Goal: Task Accomplishment & Management: Manage account settings

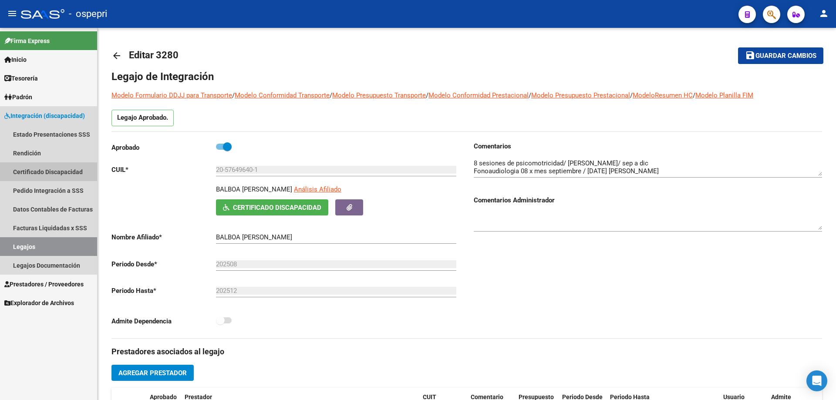
click at [50, 173] on link "Certificado Discapacidad" at bounding box center [48, 171] width 97 height 19
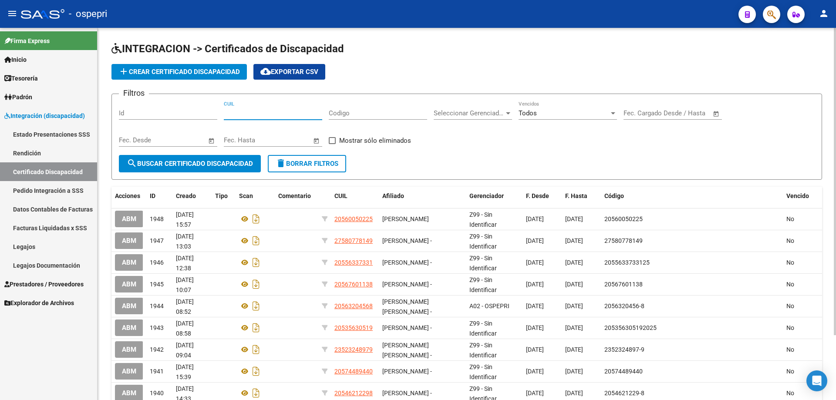
click at [263, 113] on input "CUIL" at bounding box center [273, 113] width 98 height 8
type input "20-48727872-7"
click at [198, 161] on span "search Buscar Certificado Discapacidad" at bounding box center [190, 164] width 126 height 8
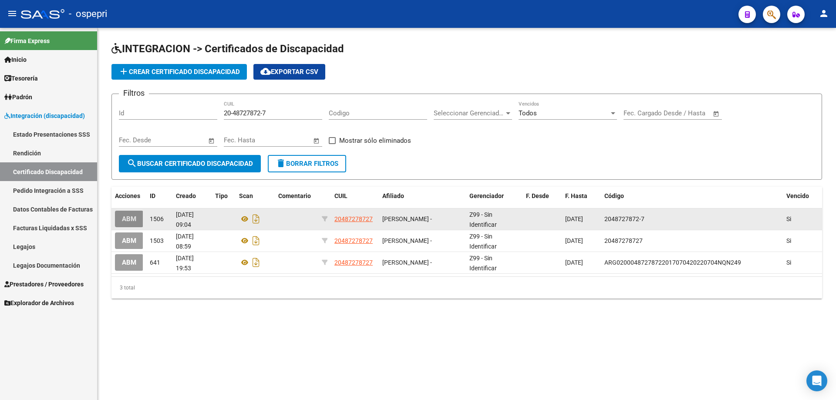
click at [138, 214] on button "ABM" at bounding box center [129, 219] width 28 height 16
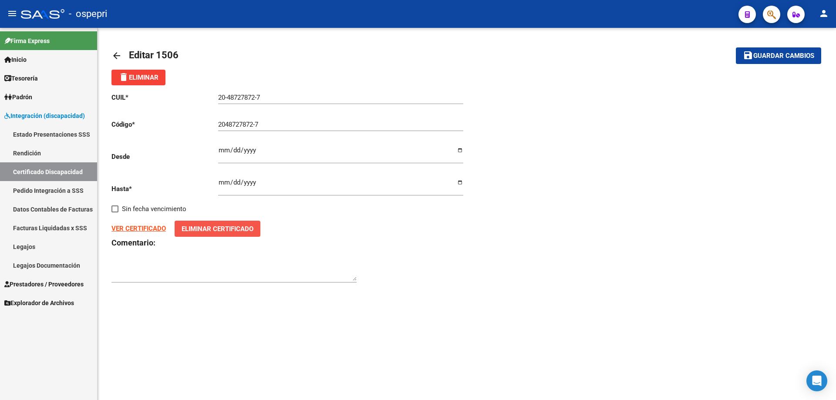
click at [236, 229] on span "Eliminar Certificado" at bounding box center [218, 229] width 72 height 8
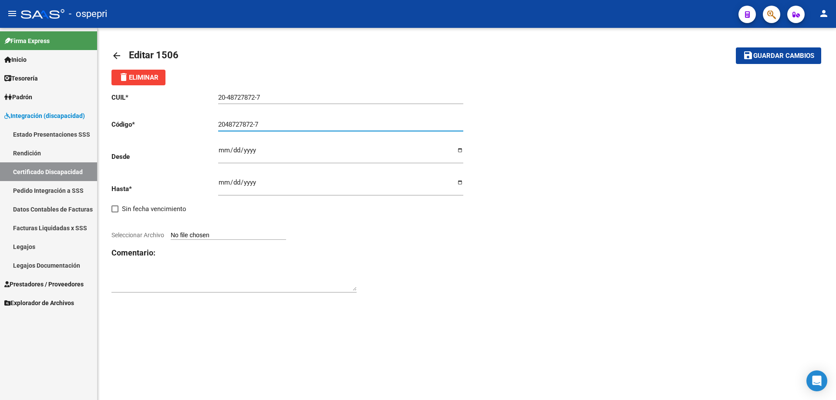
click at [258, 124] on input "2048727872-7" at bounding box center [340, 125] width 245 height 8
type input "20487278727"
click at [222, 152] on input "Ingresar fec. Desde" at bounding box center [340, 154] width 245 height 14
type input "[DATE]"
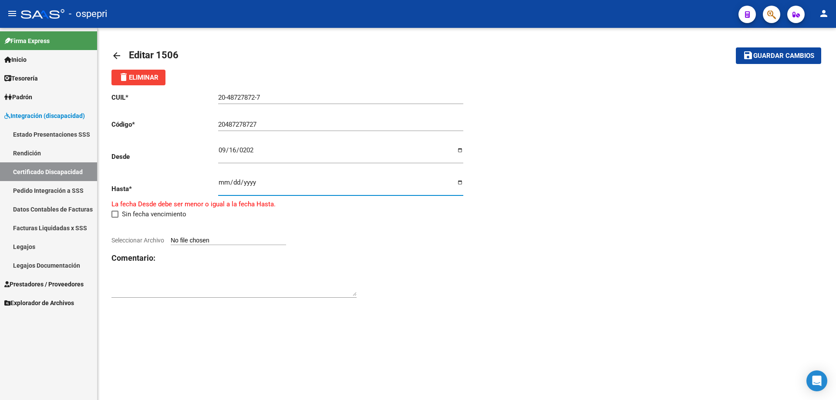
click at [222, 187] on input "[DATE]" at bounding box center [340, 186] width 245 height 14
type input "[DATE]"
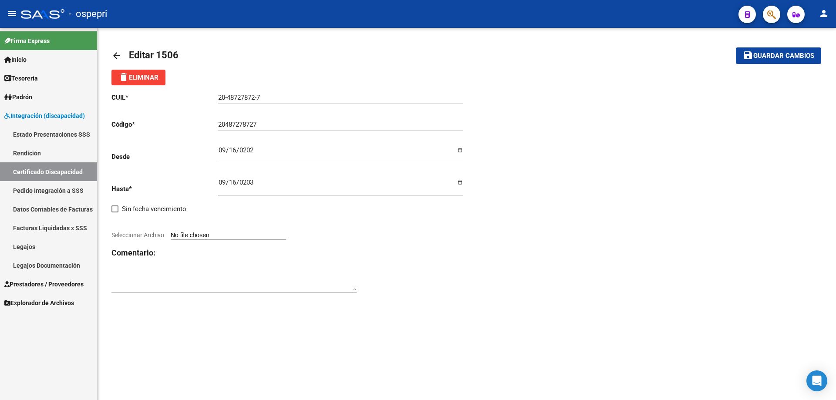
type input "C:\fakepath\Cert. actualizado.pdf"
click at [130, 229] on strong "VER CERTIFICADO" at bounding box center [138, 229] width 54 height 8
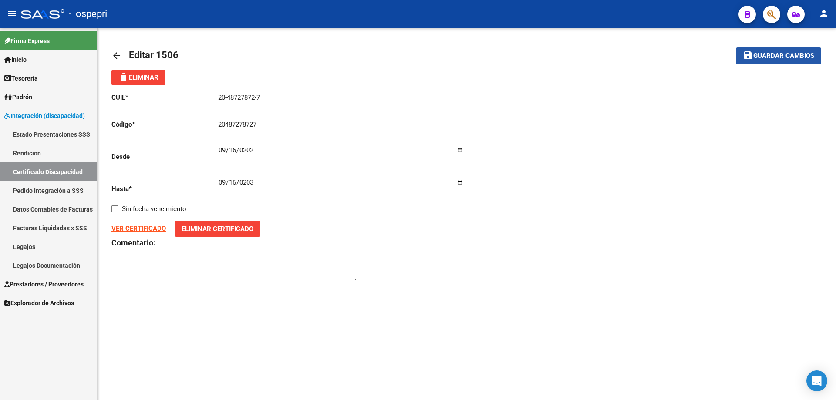
click at [774, 57] on span "Guardar cambios" at bounding box center [783, 56] width 61 height 8
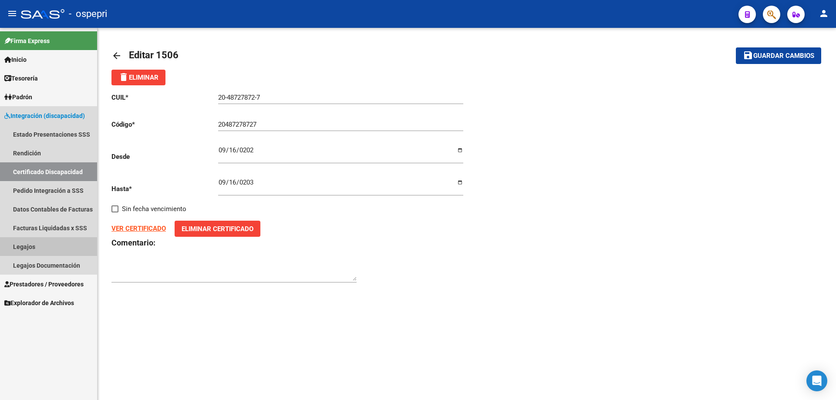
click at [27, 248] on link "Legajos" at bounding box center [48, 246] width 97 height 19
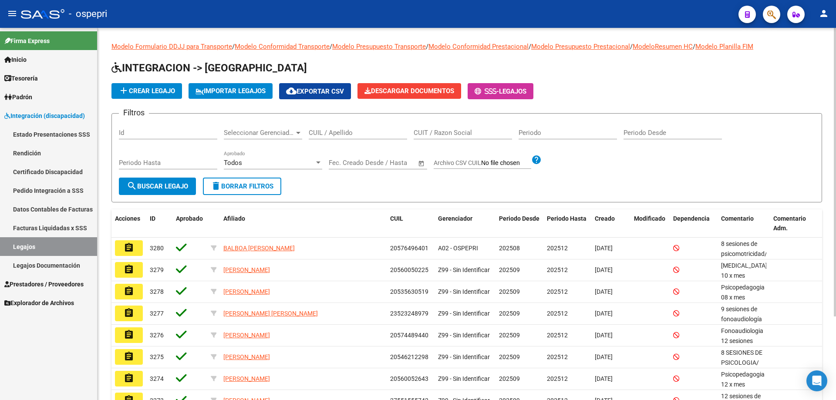
click at [327, 132] on input "CUIL / Apellido" at bounding box center [358, 133] width 98 height 8
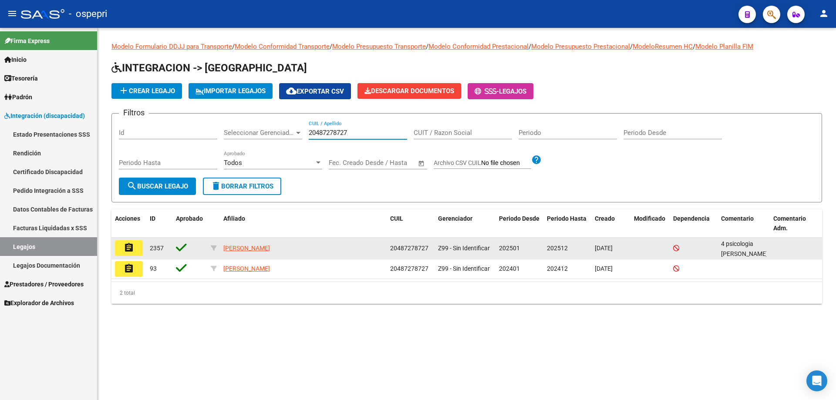
type input "20487278727"
click at [136, 250] on button "assignment" at bounding box center [129, 248] width 28 height 16
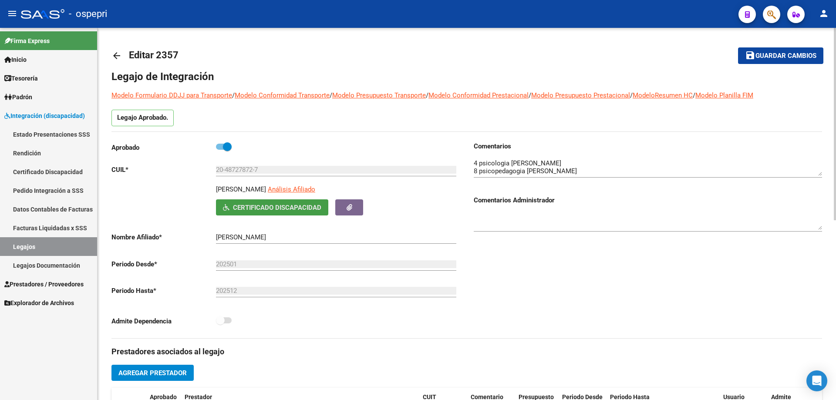
click at [276, 205] on span "Certificado Discapacidad" at bounding box center [277, 208] width 88 height 8
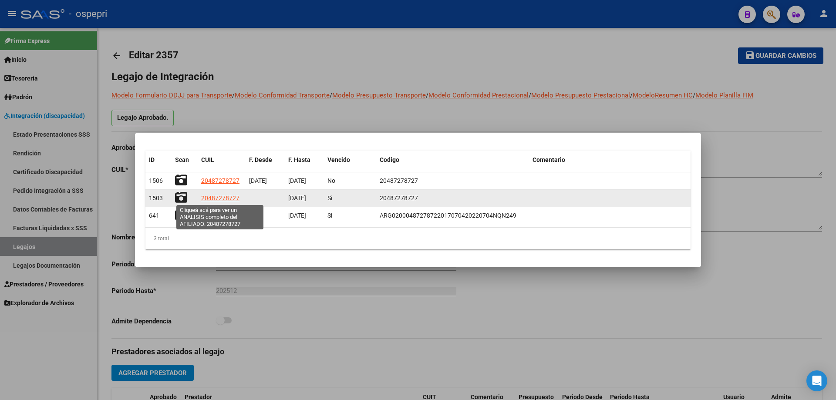
click at [220, 199] on span "20487278727" at bounding box center [220, 198] width 38 height 7
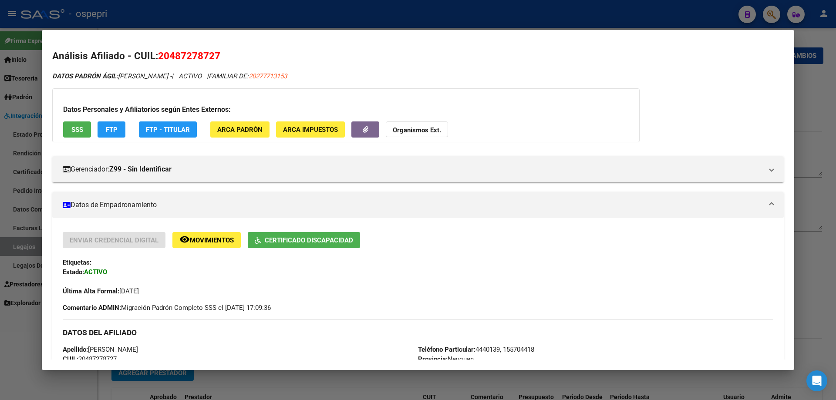
click at [326, 378] on div at bounding box center [418, 200] width 836 height 400
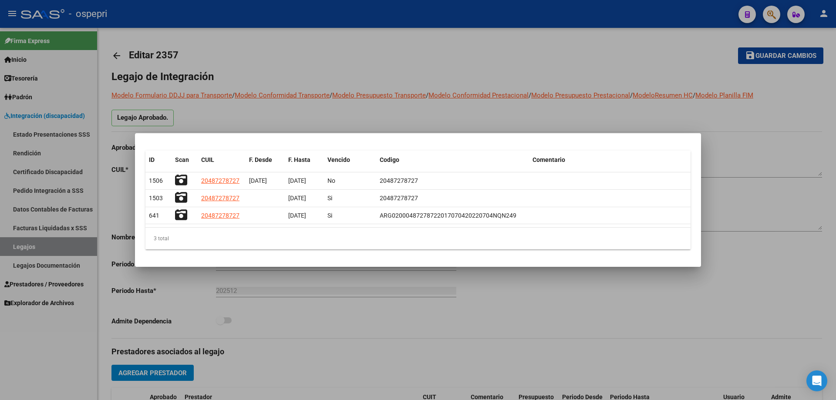
click at [491, 323] on div at bounding box center [418, 200] width 836 height 400
